Goal: Task Accomplishment & Management: Complete application form

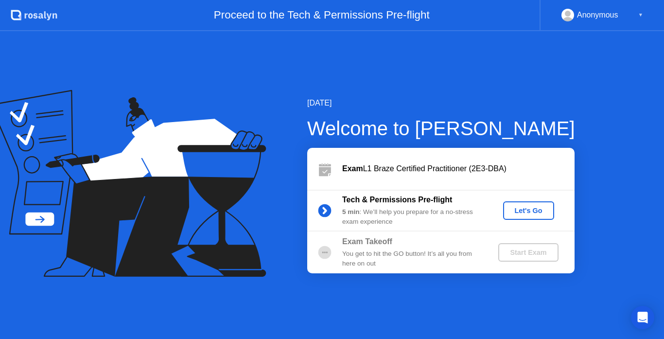
click at [519, 209] on div "Let's Go" at bounding box center [528, 210] width 43 height 8
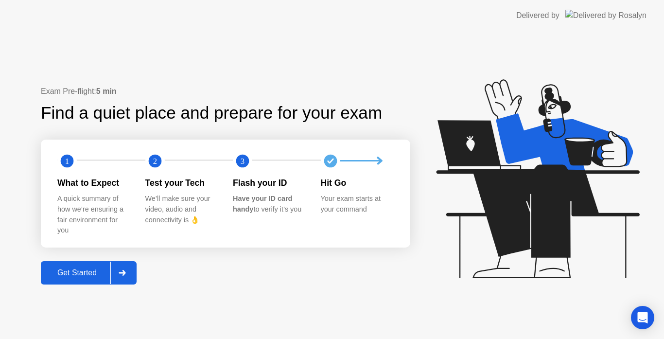
click at [73, 279] on button "Get Started" at bounding box center [89, 272] width 96 height 23
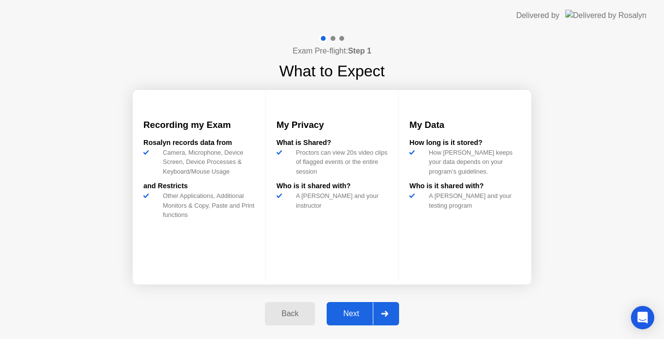
click at [292, 310] on div "Back" at bounding box center [290, 313] width 44 height 9
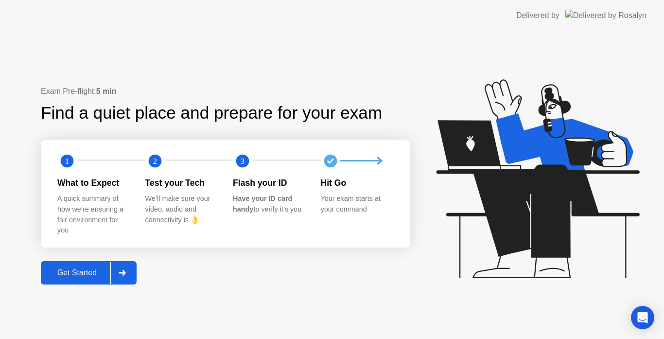
click at [86, 277] on div "Get Started" at bounding box center [77, 272] width 67 height 9
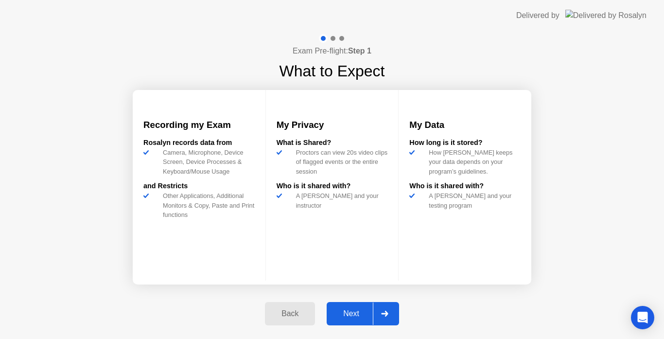
click at [356, 309] on div "Next" at bounding box center [350, 313] width 43 height 9
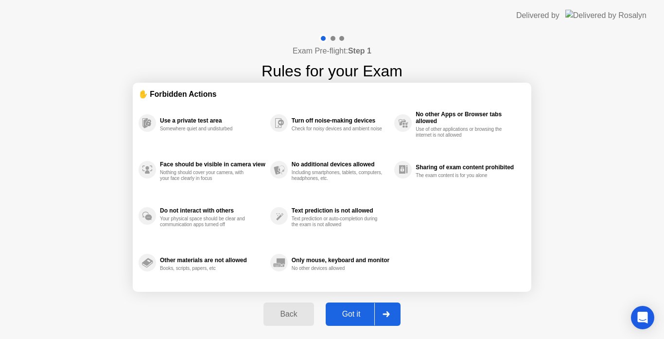
click at [351, 310] on div "Got it" at bounding box center [351, 313] width 46 height 9
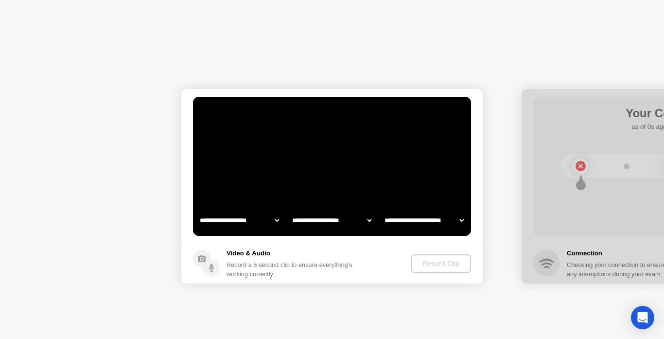
select select "**********"
select select "*******"
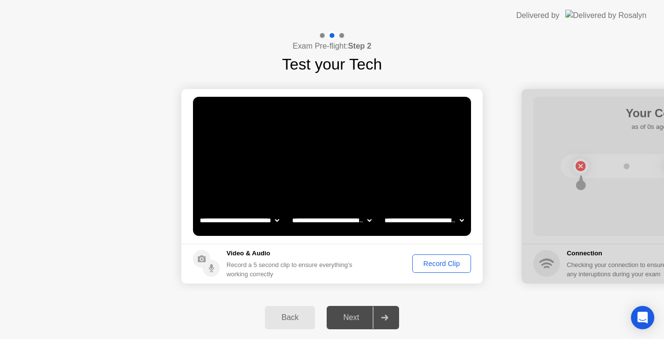
click at [445, 262] on div "Record Clip" at bounding box center [441, 263] width 52 height 8
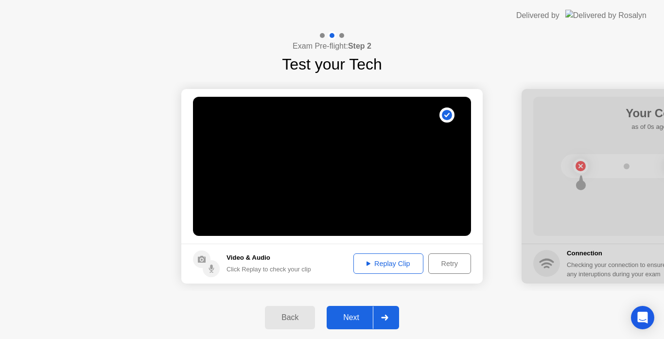
click at [355, 317] on div "Next" at bounding box center [350, 317] width 43 height 9
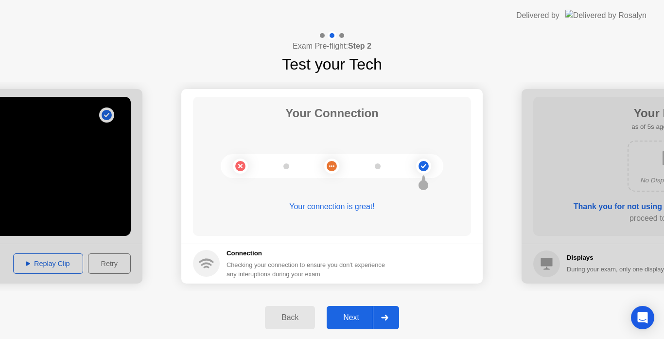
click at [357, 318] on div "Next" at bounding box center [350, 317] width 43 height 9
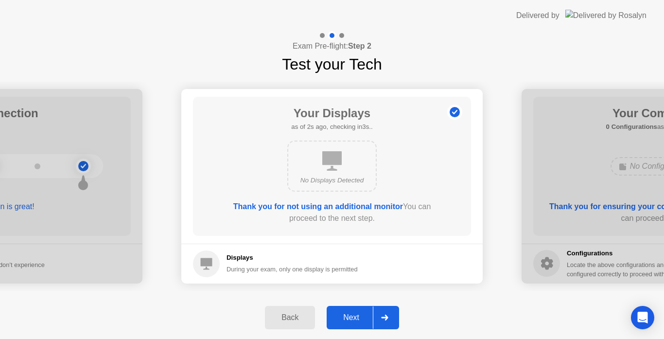
click at [354, 316] on div "Next" at bounding box center [350, 317] width 43 height 9
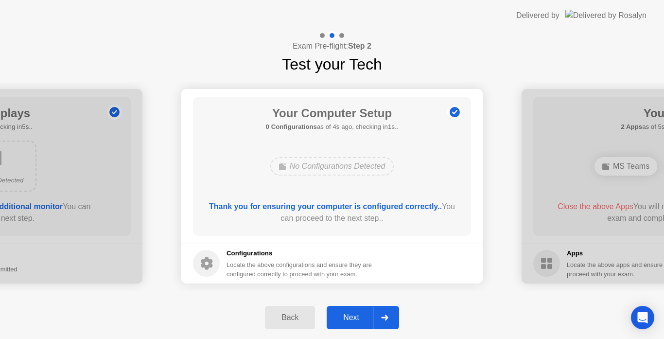
click at [354, 316] on div "Next" at bounding box center [350, 317] width 43 height 9
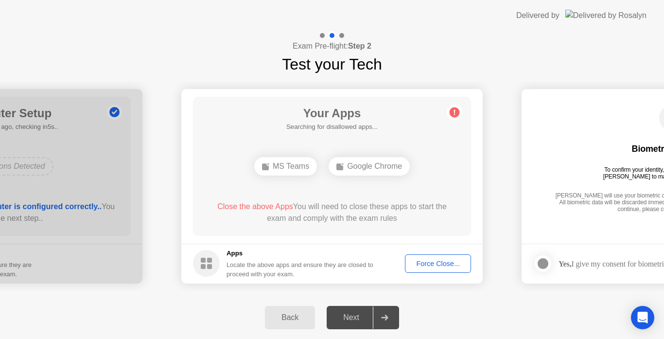
click at [426, 269] on button "Force Close..." at bounding box center [438, 263] width 66 height 18
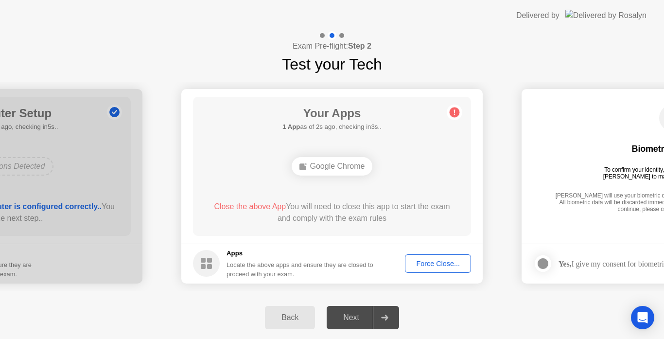
click at [437, 264] on div "Force Close..." at bounding box center [437, 263] width 59 height 8
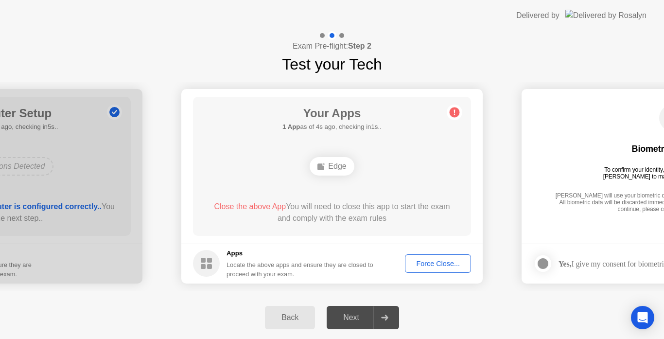
click at [442, 260] on div "Force Close..." at bounding box center [437, 263] width 59 height 8
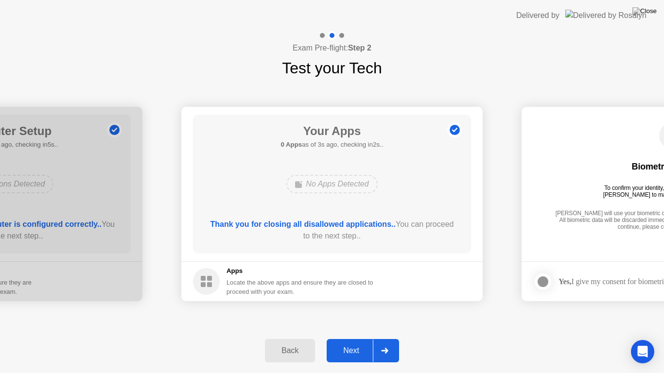
click at [359, 338] on div "Next" at bounding box center [350, 350] width 43 height 9
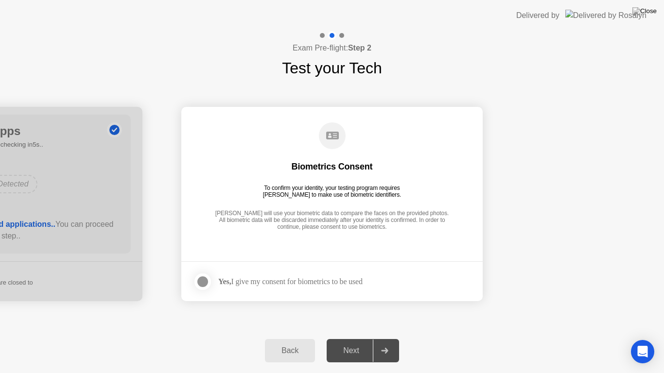
click at [201, 282] on div at bounding box center [203, 282] width 12 height 12
click at [353, 338] on div "Next" at bounding box center [350, 350] width 43 height 9
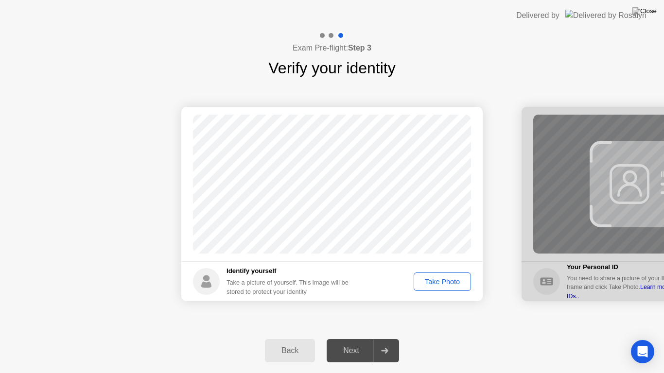
click at [452, 278] on div "Take Photo" at bounding box center [442, 282] width 51 height 8
click at [350, 338] on div "Next" at bounding box center [350, 350] width 43 height 9
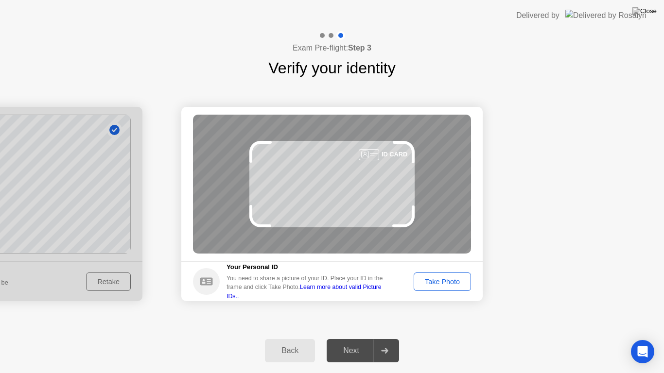
click at [441, 283] on div "Take Photo" at bounding box center [442, 282] width 51 height 8
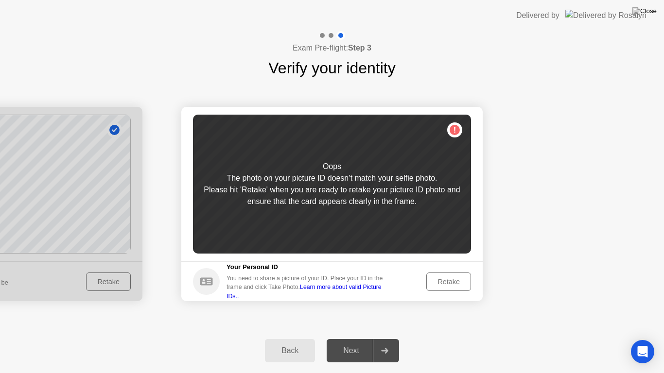
click at [441, 283] on div "Retake" at bounding box center [448, 282] width 38 height 8
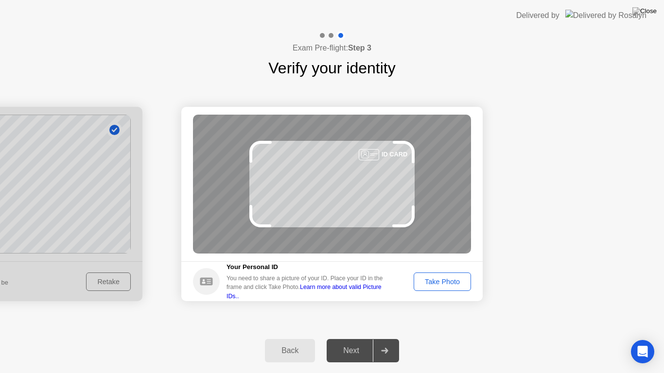
click at [440, 279] on div "Take Photo" at bounding box center [442, 282] width 51 height 8
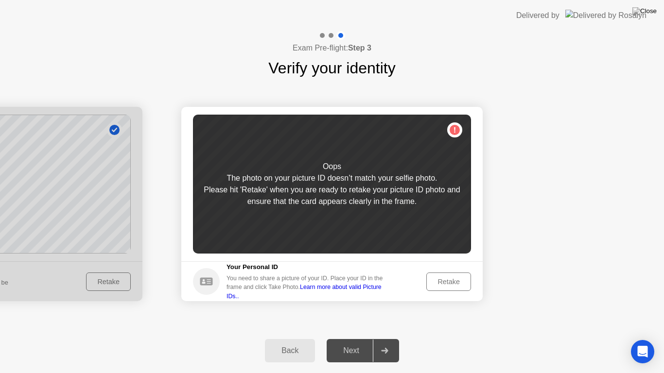
click at [440, 279] on div "Retake" at bounding box center [448, 282] width 38 height 8
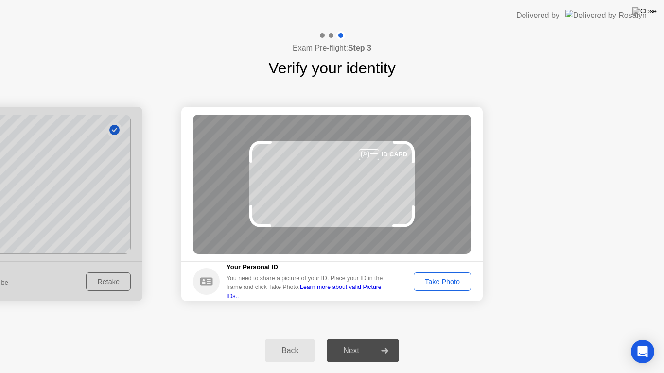
click at [371, 290] on link "Learn more about valid Picture IDs.." at bounding box center [303, 292] width 155 height 16
click at [431, 283] on div "Take Photo" at bounding box center [442, 282] width 51 height 8
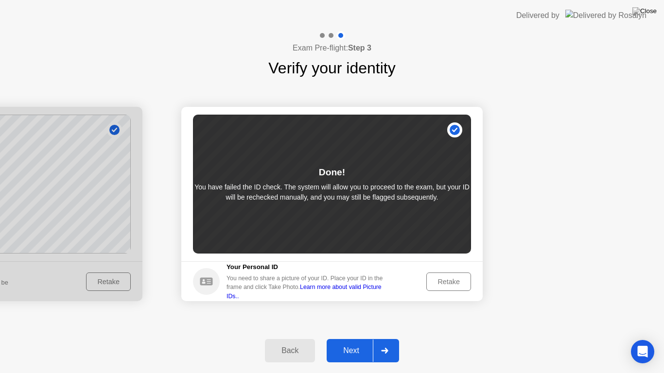
click at [347, 338] on div "Next" at bounding box center [350, 350] width 43 height 9
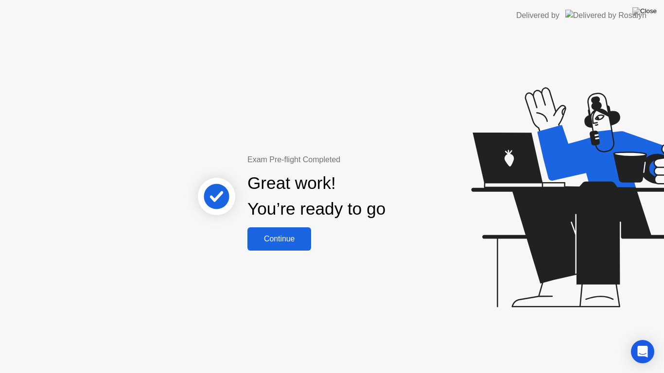
click at [273, 241] on div "Continue" at bounding box center [279, 239] width 58 height 9
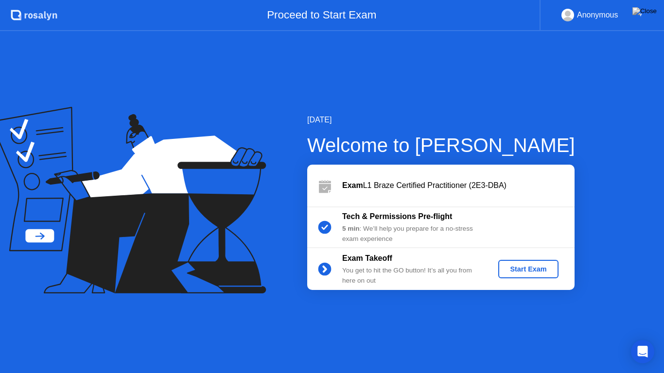
click at [525, 270] on div "Start Exam" at bounding box center [528, 269] width 52 height 8
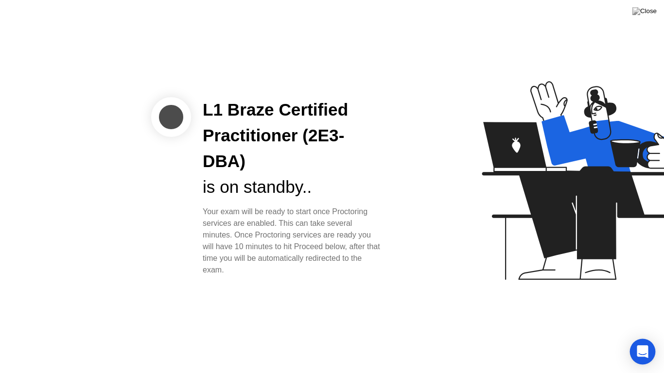
click at [635, 338] on div "Open Intercom Messenger" at bounding box center [643, 352] width 26 height 26
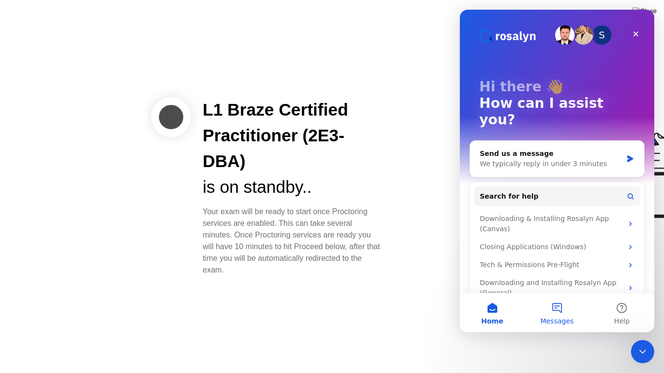
click at [557, 318] on span "Messages" at bounding box center [557, 321] width 34 height 7
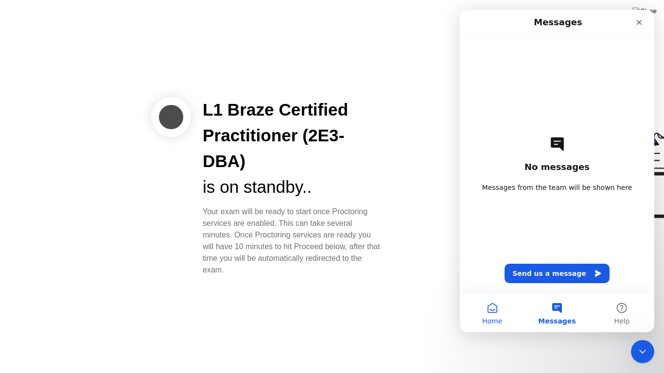
click at [481, 310] on button "Home" at bounding box center [492, 312] width 65 height 39
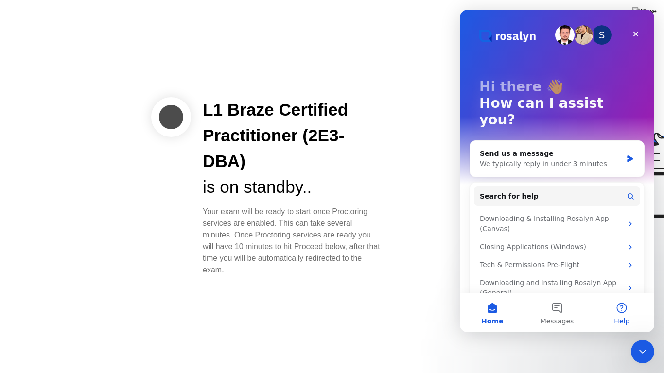
click at [631, 306] on button "Help" at bounding box center [621, 312] width 65 height 39
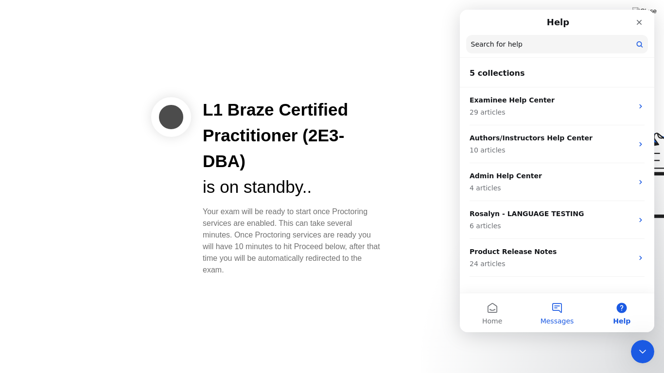
click at [556, 310] on button "Messages" at bounding box center [556, 312] width 65 height 39
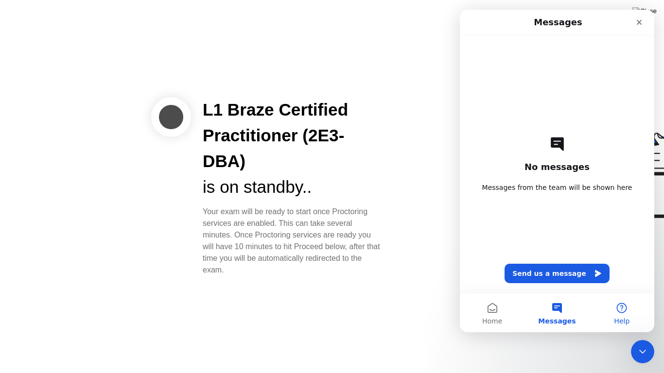
click at [620, 309] on button "Help" at bounding box center [621, 312] width 65 height 39
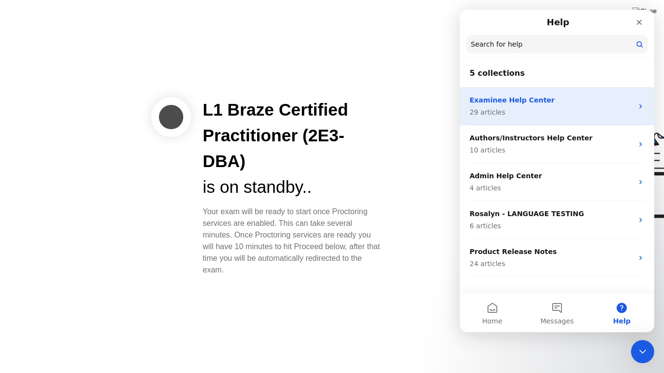
click at [585, 105] on p "Examinee Help Center" at bounding box center [550, 100] width 163 height 10
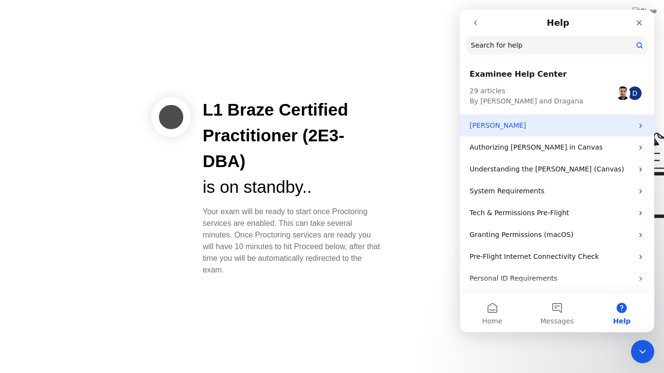
click at [530, 130] on p "[PERSON_NAME]" at bounding box center [550, 125] width 163 height 10
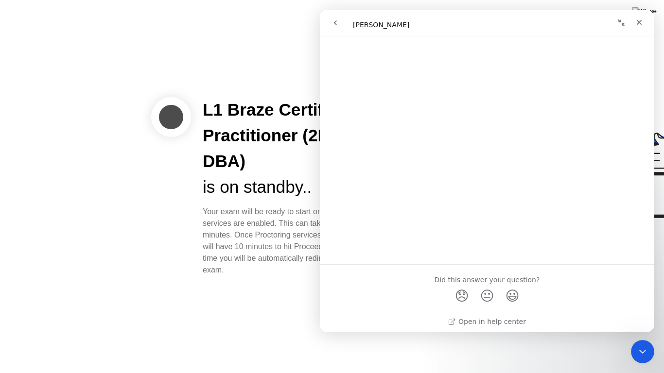
scroll to position [644, 0]
click at [639, 24] on icon "Close" at bounding box center [639, 22] width 8 height 8
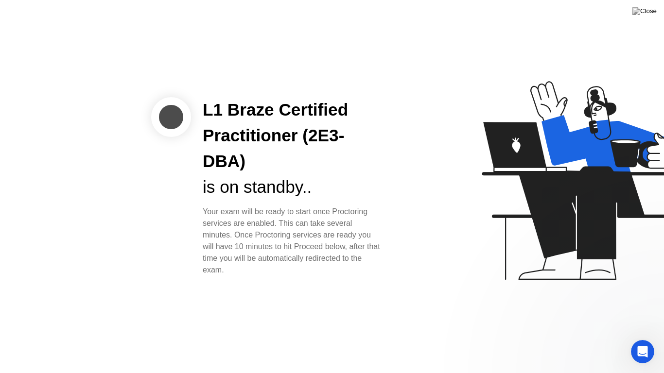
scroll to position [0, 0]
click at [642, 338] on icon "Open Intercom Messenger" at bounding box center [641, 350] width 16 height 16
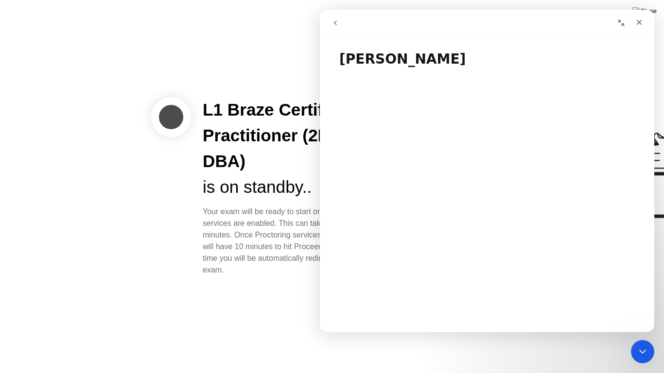
click at [340, 18] on button "go back" at bounding box center [335, 23] width 18 height 18
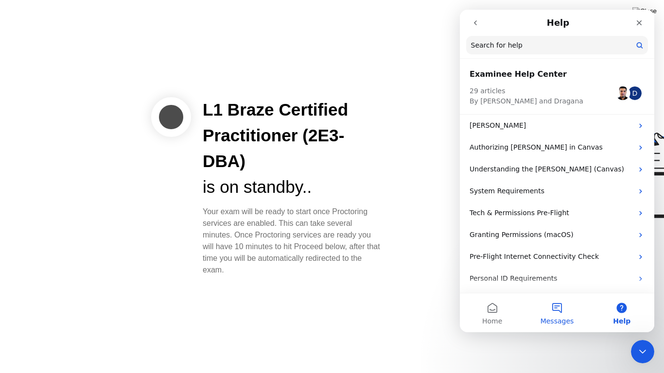
click at [552, 310] on button "Messages" at bounding box center [556, 312] width 65 height 39
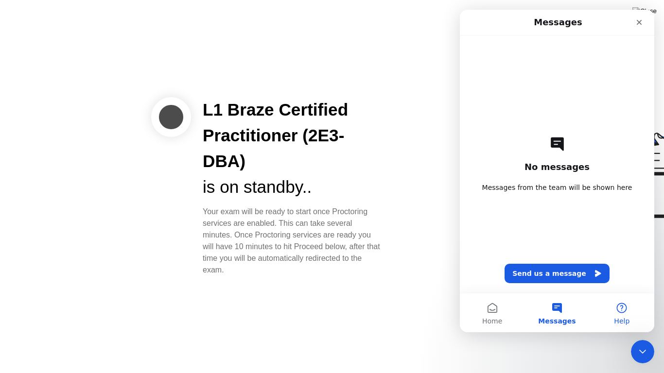
click at [622, 308] on button "Help" at bounding box center [621, 312] width 65 height 39
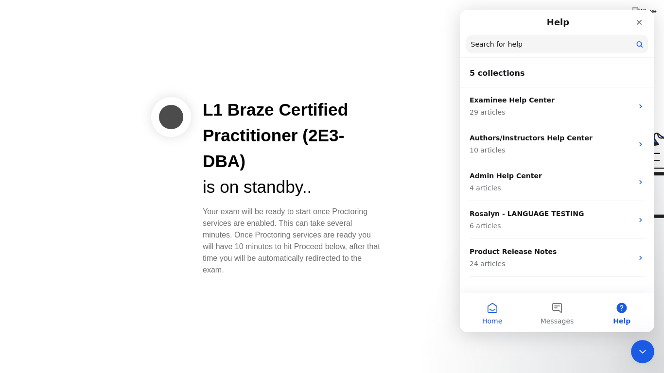
click at [490, 318] on span "Home" at bounding box center [492, 321] width 20 height 7
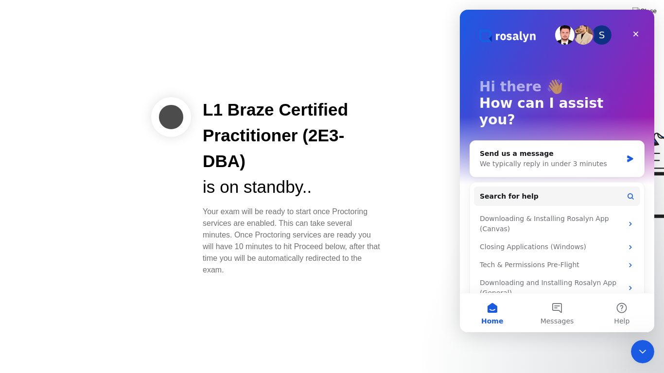
click at [386, 308] on div "L1 Braze Certified Practitioner (2E3-DBA) is on standby.. Your exam will be rea…" at bounding box center [332, 186] width 664 height 373
click at [558, 318] on span "Messages" at bounding box center [557, 321] width 34 height 7
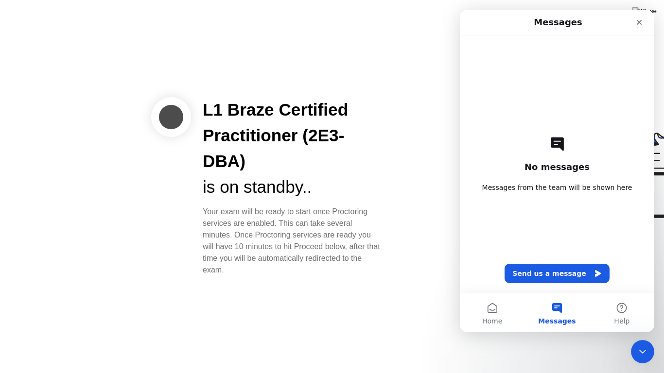
click at [417, 273] on div at bounding box center [535, 187] width 251 height 252
click at [638, 26] on icon "Close" at bounding box center [639, 22] width 8 height 8
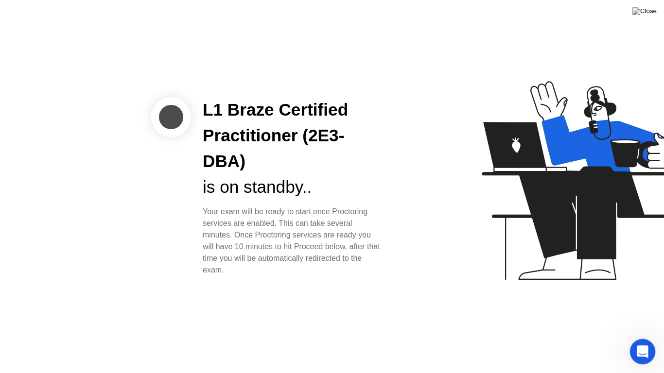
click at [642, 338] on div "Open Intercom Messenger" at bounding box center [641, 350] width 32 height 32
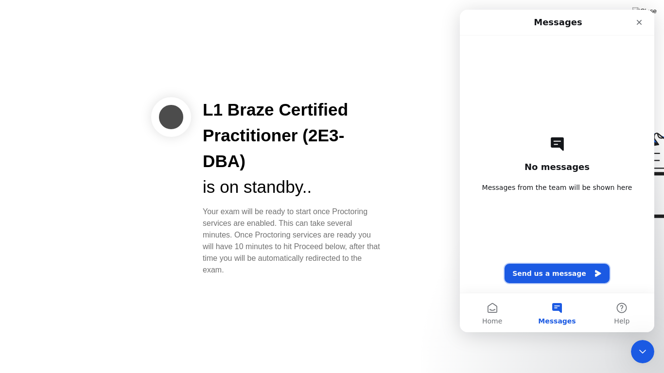
click at [549, 273] on button "Send us a message" at bounding box center [556, 273] width 105 height 19
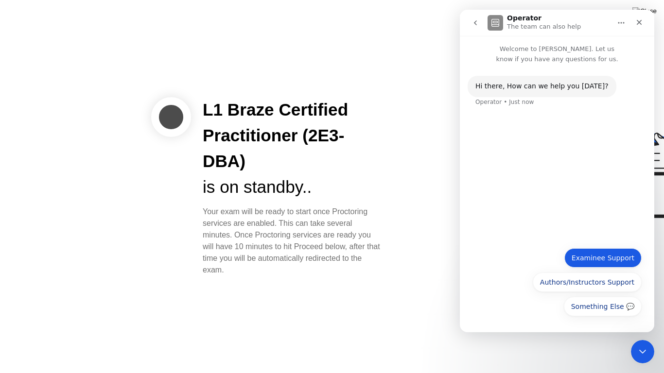
click at [619, 259] on button "Examinee Support" at bounding box center [602, 257] width 77 height 19
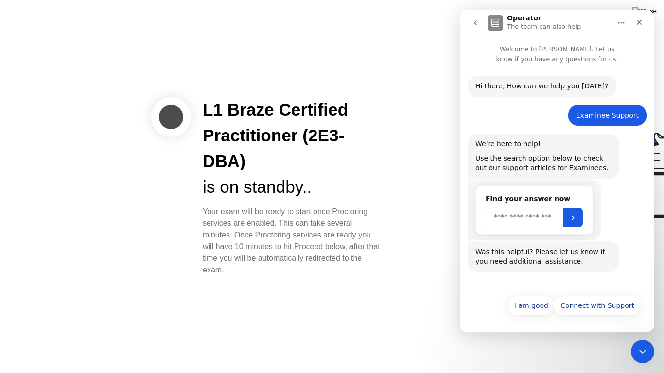
click at [531, 212] on input "Search" at bounding box center [524, 217] width 78 height 19
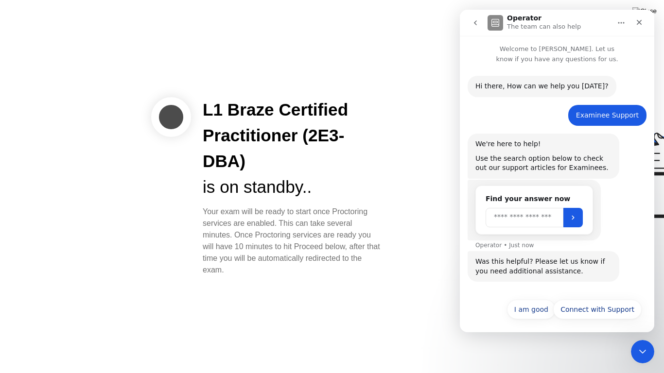
scroll to position [4, 0]
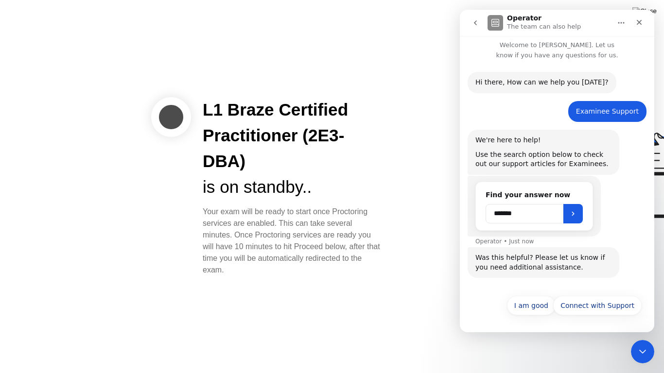
type input "*******"
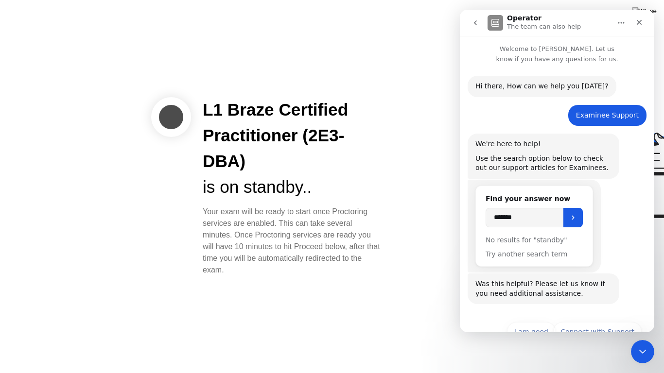
scroll to position [26, 0]
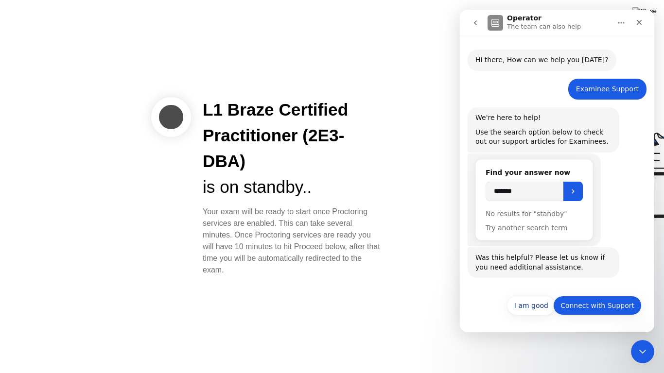
click at [587, 304] on button "Connect with Support" at bounding box center [597, 305] width 88 height 19
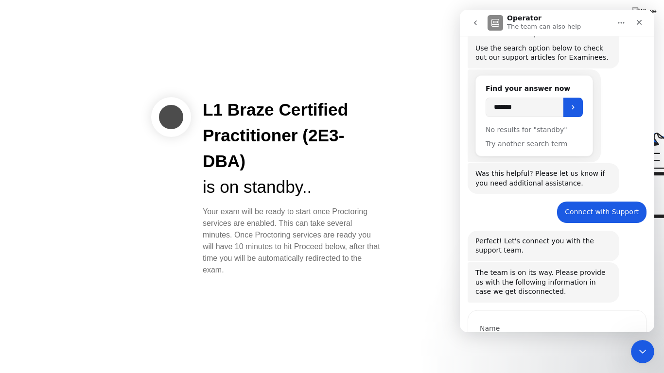
scroll to position [168, 0]
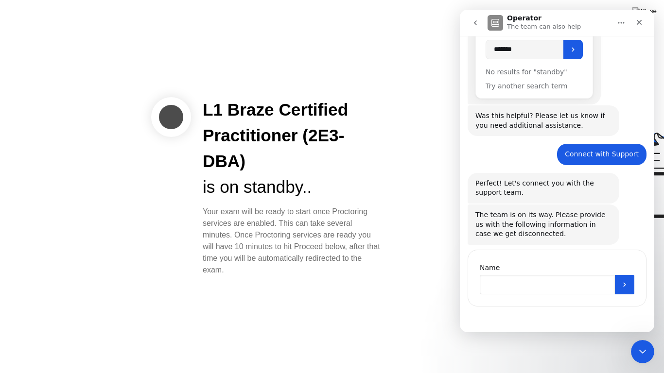
click at [536, 284] on input "Name" at bounding box center [546, 284] width 135 height 19
type input "******"
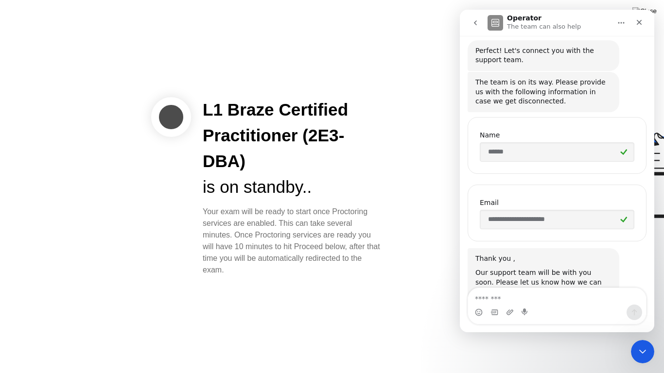
scroll to position [336, 0]
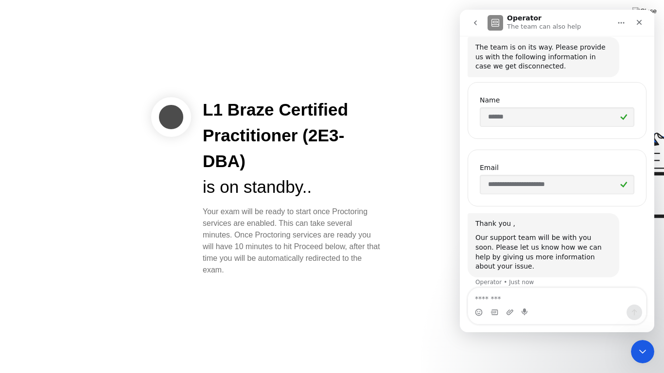
click at [526, 290] on textarea "Message…" at bounding box center [557, 296] width 178 height 17
click at [504, 294] on textarea "Message…" at bounding box center [557, 296] width 178 height 17
type textarea "**********"
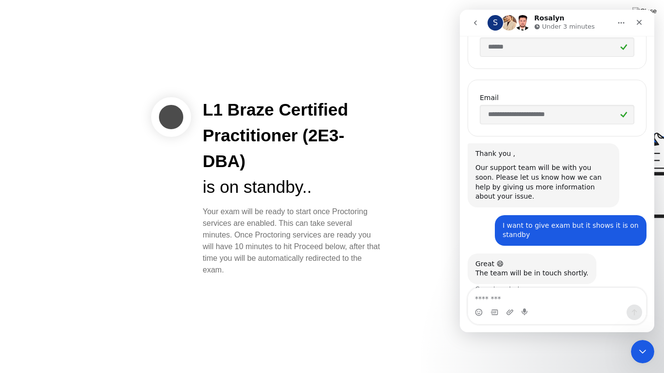
scroll to position [412, 0]
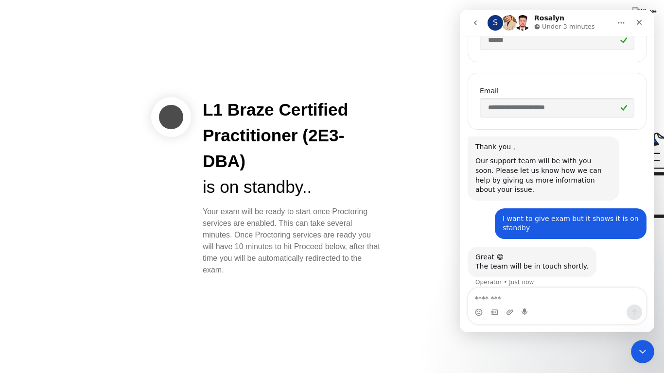
click at [263, 237] on div "Your exam will be ready to start once Proctoring services are enabled. This can…" at bounding box center [293, 241] width 180 height 70
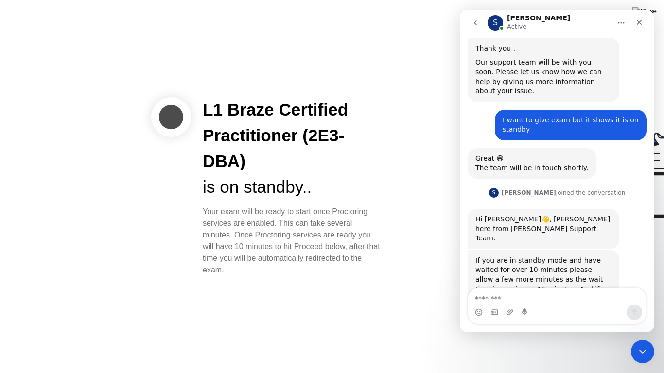
scroll to position [567, 0]
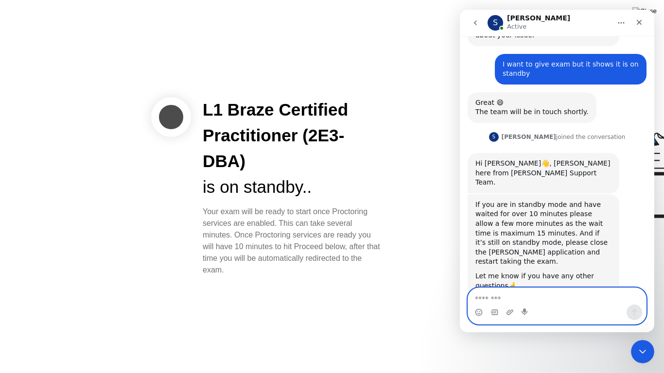
click at [555, 292] on textarea "Message…" at bounding box center [557, 296] width 178 height 17
type textarea "**********"
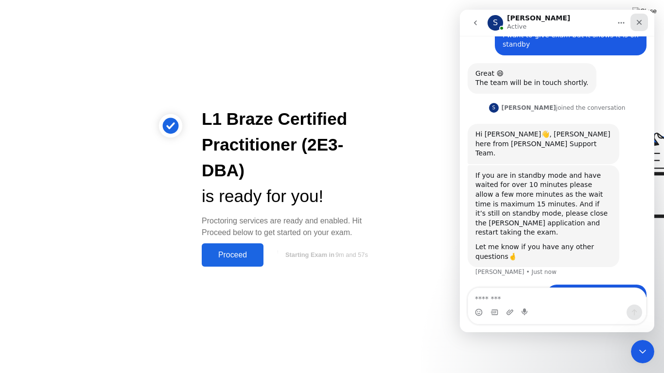
click at [641, 26] on div "Close" at bounding box center [638, 22] width 17 height 17
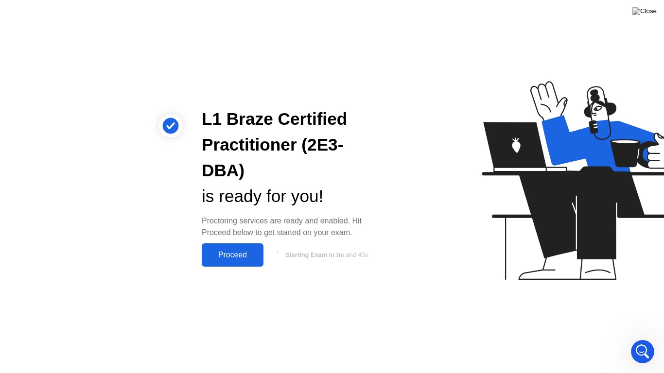
click at [237, 256] on div "Proceed" at bounding box center [233, 255] width 56 height 9
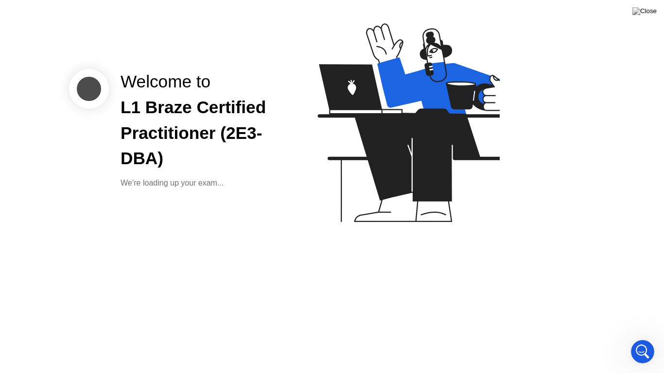
scroll to position [577, 0]
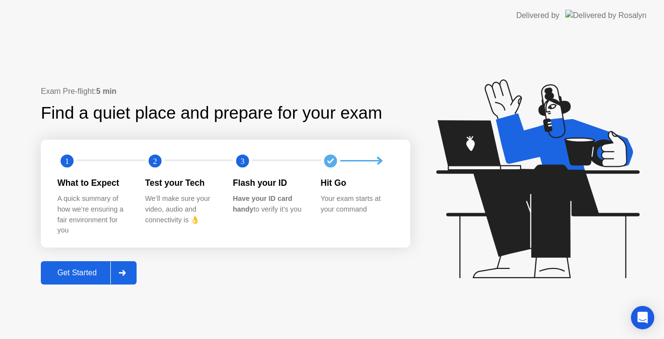
click at [83, 262] on button "Get Started" at bounding box center [89, 272] width 96 height 23
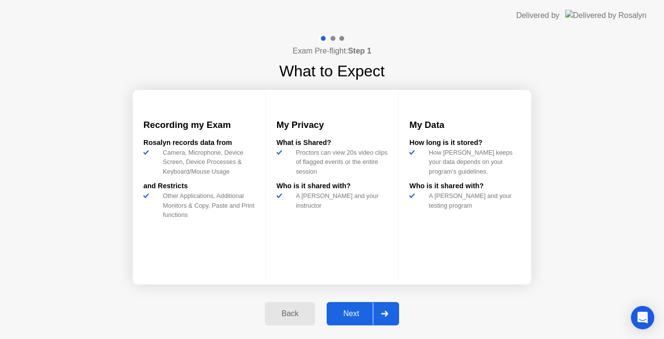
click at [345, 320] on button "Next" at bounding box center [362, 313] width 72 height 23
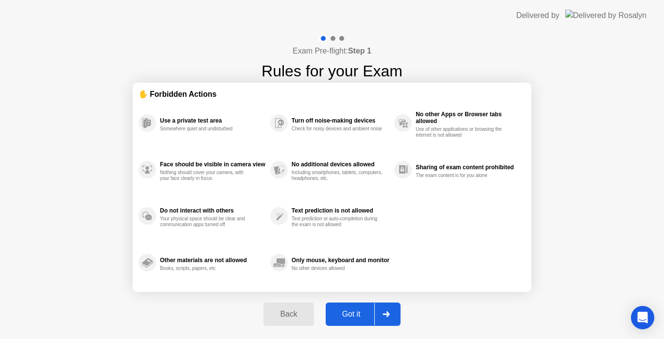
click at [345, 320] on button "Got it" at bounding box center [362, 313] width 75 height 23
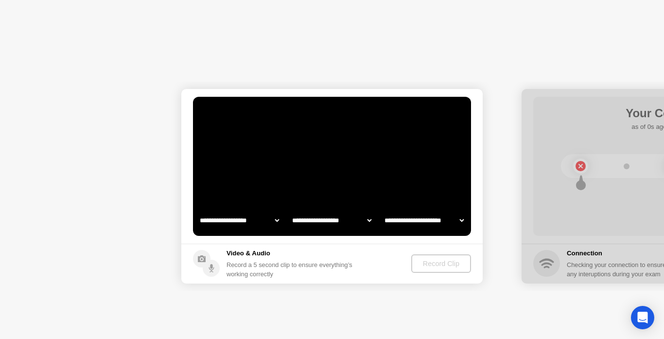
select select "**********"
select select "*******"
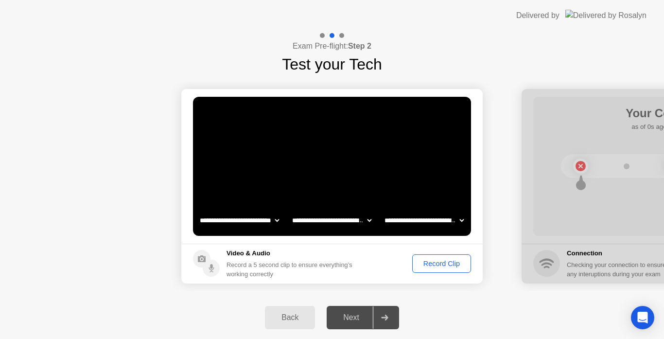
click at [439, 262] on div "Record Clip" at bounding box center [441, 263] width 52 height 8
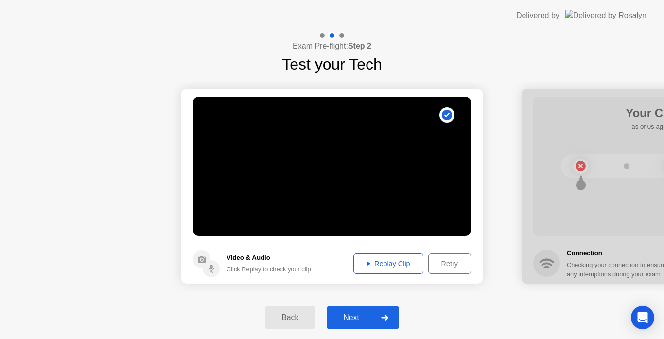
click at [355, 322] on div "Next" at bounding box center [350, 317] width 43 height 9
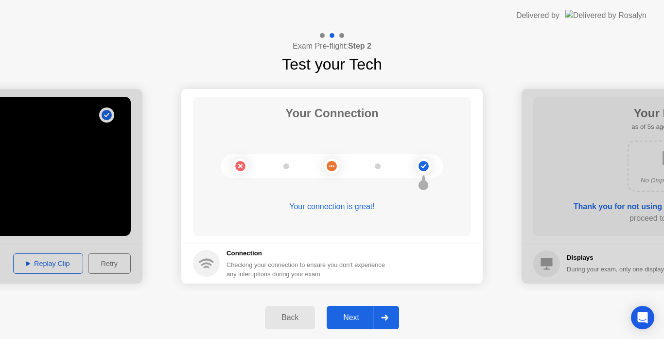
click at [359, 317] on div "Next" at bounding box center [350, 317] width 43 height 9
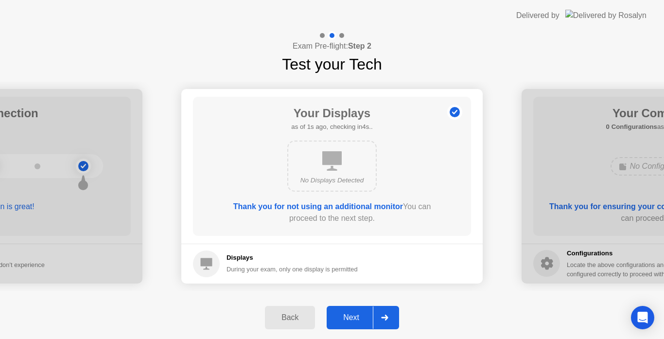
click at [359, 317] on div "Next" at bounding box center [350, 317] width 43 height 9
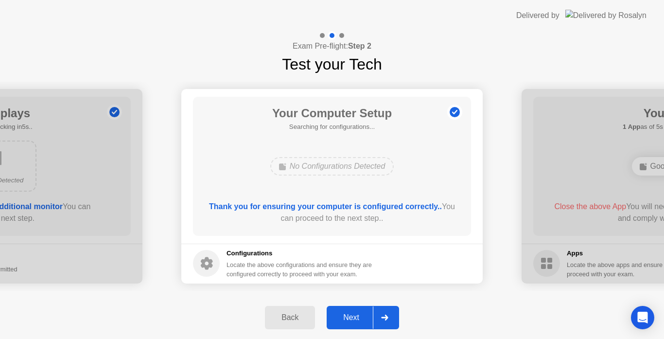
click at [359, 317] on div "Next" at bounding box center [350, 317] width 43 height 9
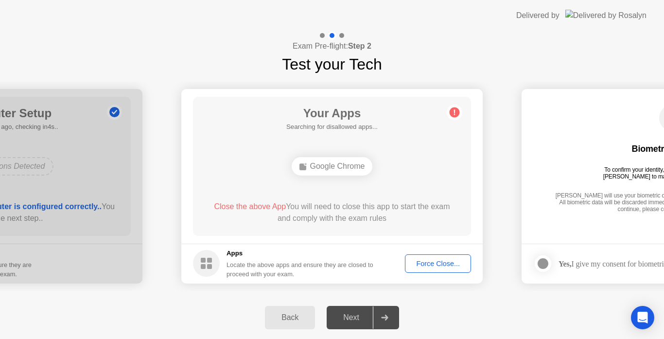
click at [442, 262] on div "Force Close..." at bounding box center [437, 263] width 59 height 8
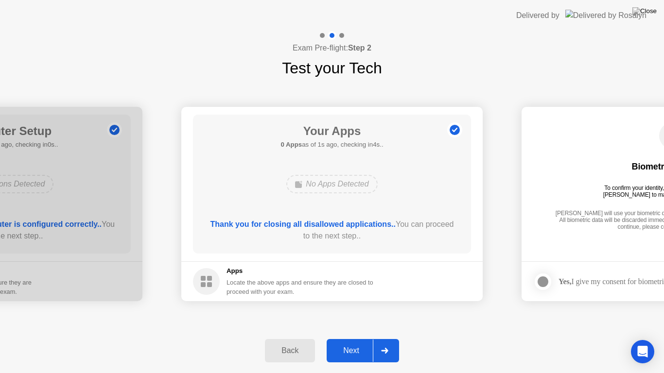
click at [346, 338] on button "Next" at bounding box center [362, 350] width 72 height 23
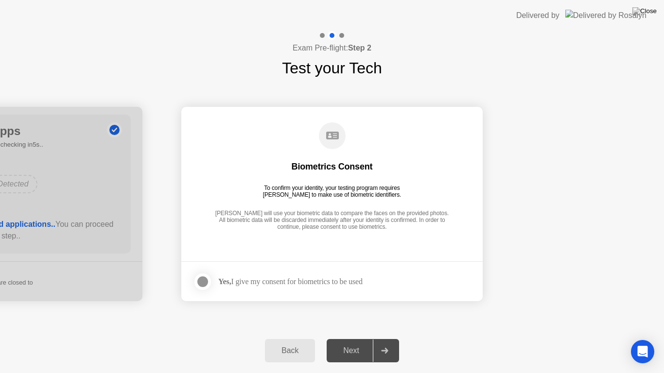
click at [316, 282] on div "Yes, I give my consent for biometrics to be used" at bounding box center [290, 281] width 144 height 9
click at [200, 282] on div at bounding box center [203, 282] width 12 height 12
click at [374, 338] on div at bounding box center [384, 351] width 23 height 22
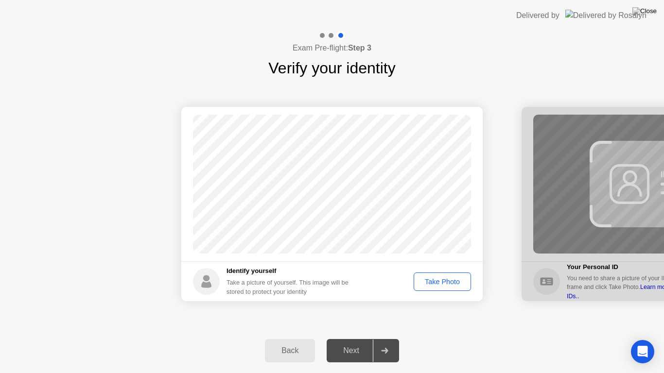
click at [441, 285] on div "Take Photo" at bounding box center [442, 282] width 51 height 8
click at [343, 338] on div "Next" at bounding box center [350, 350] width 43 height 9
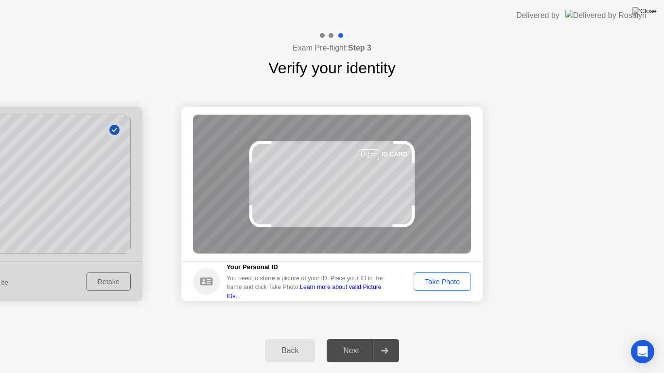
click at [449, 278] on div "Take Photo" at bounding box center [442, 282] width 51 height 8
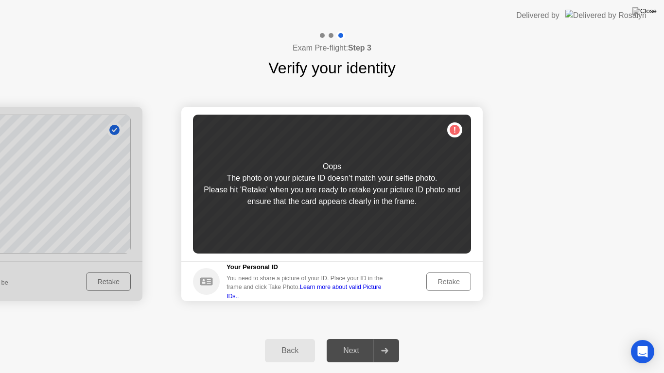
click at [449, 278] on div "Retake" at bounding box center [448, 282] width 38 height 8
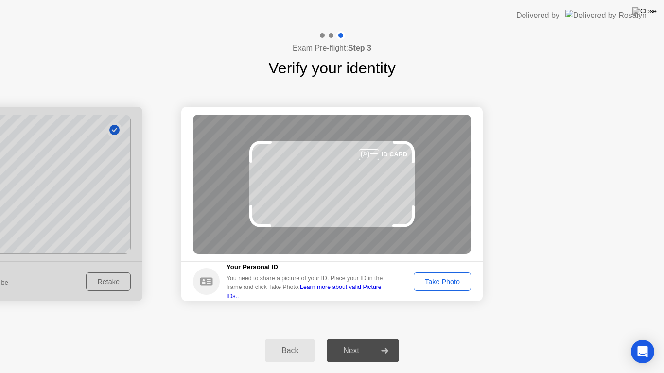
click at [449, 278] on div "Take Photo" at bounding box center [442, 282] width 51 height 8
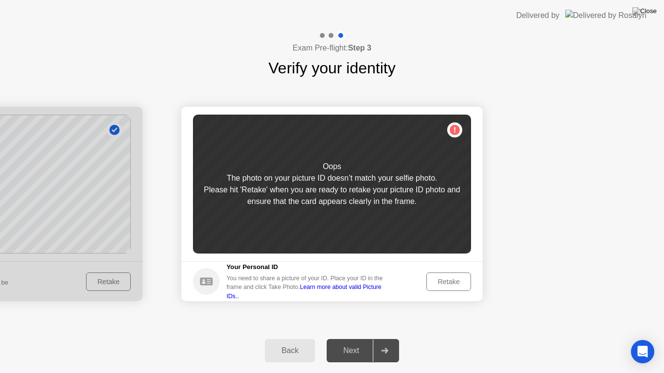
click at [449, 278] on div "Retake" at bounding box center [448, 282] width 38 height 8
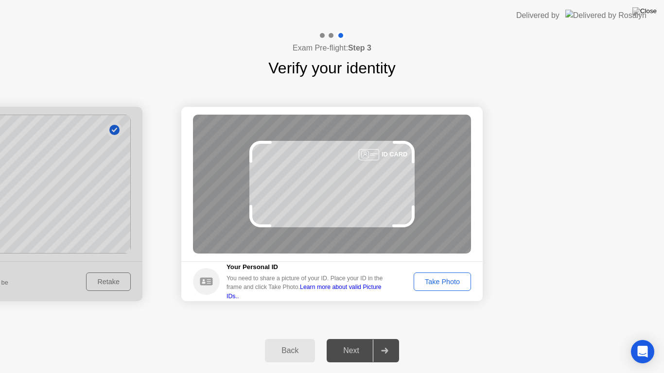
click at [434, 278] on div "Take Photo" at bounding box center [442, 282] width 51 height 8
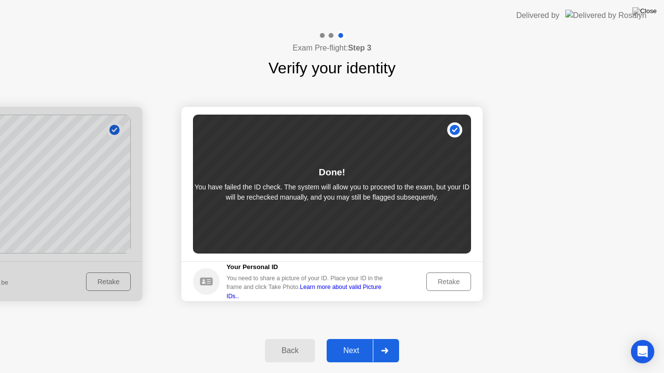
click at [350, 338] on div "Next" at bounding box center [350, 350] width 43 height 9
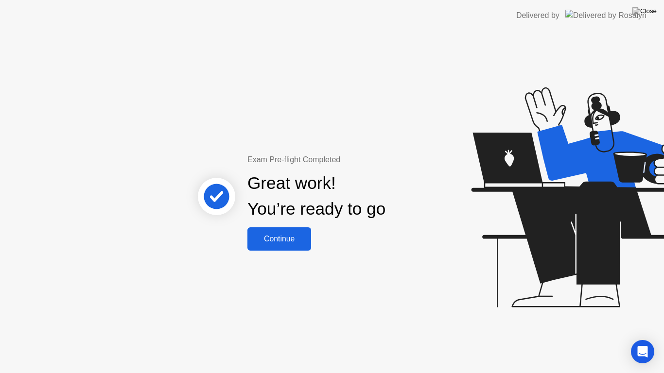
click at [291, 235] on div "Continue" at bounding box center [279, 239] width 58 height 9
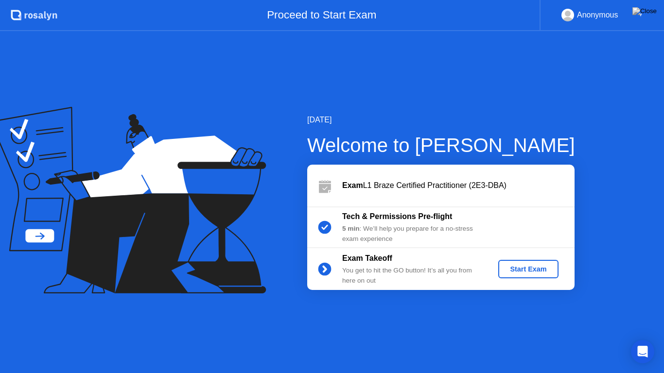
click at [528, 269] on div "Start Exam" at bounding box center [528, 269] width 52 height 8
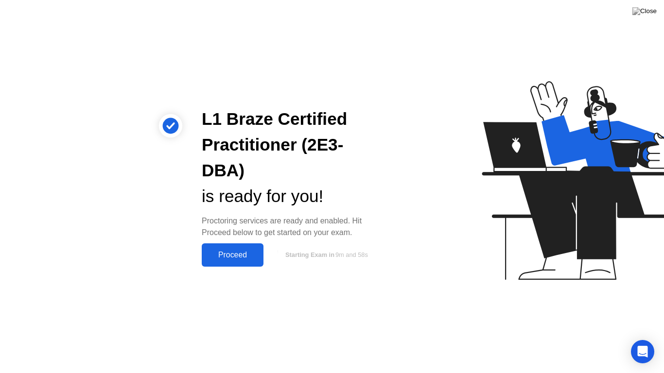
click at [231, 256] on div "Proceed" at bounding box center [233, 255] width 56 height 9
